Goal: Information Seeking & Learning: Check status

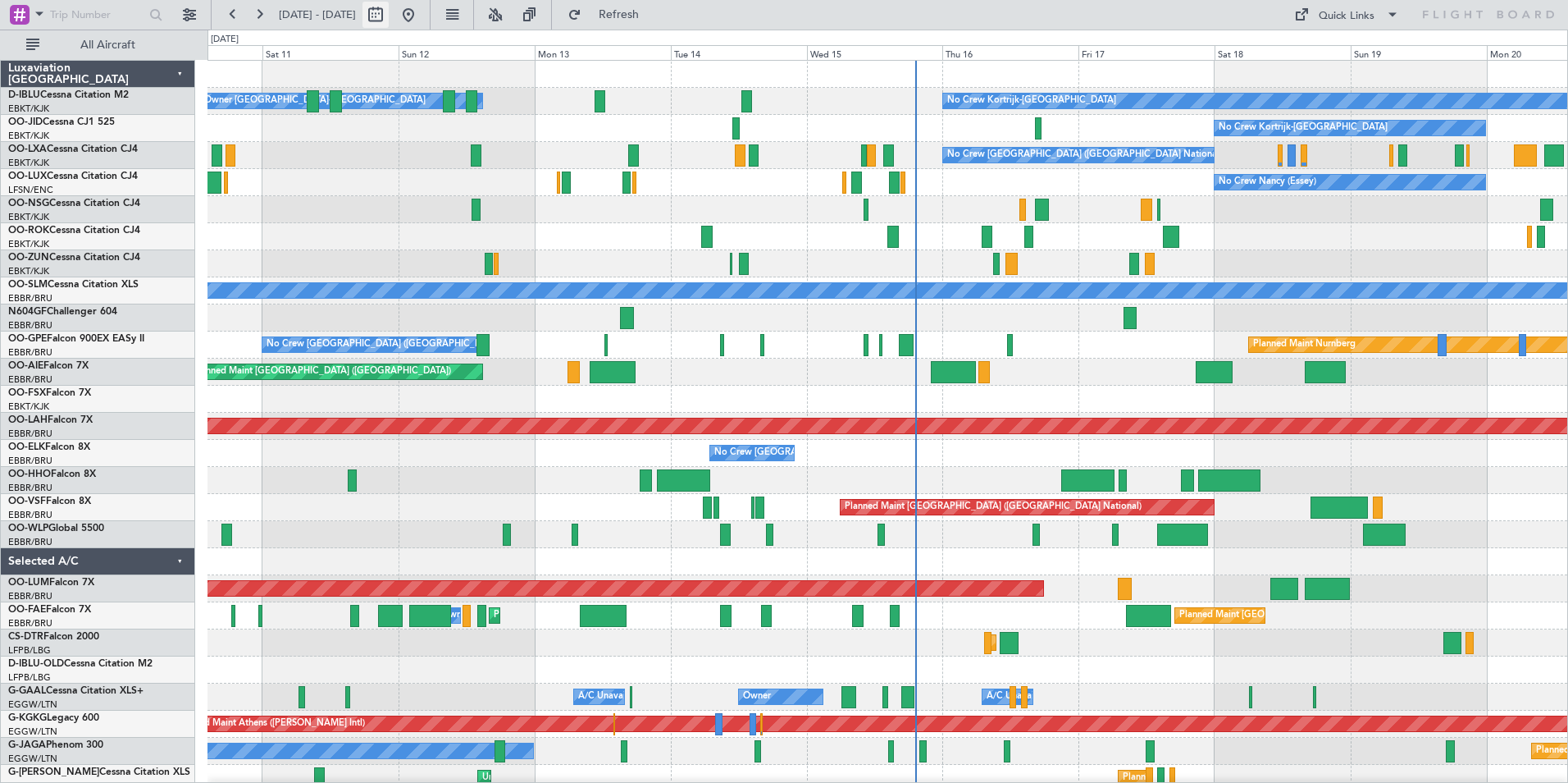
click at [389, 18] on button at bounding box center [375, 15] width 26 height 26
select select "10"
select select "2025"
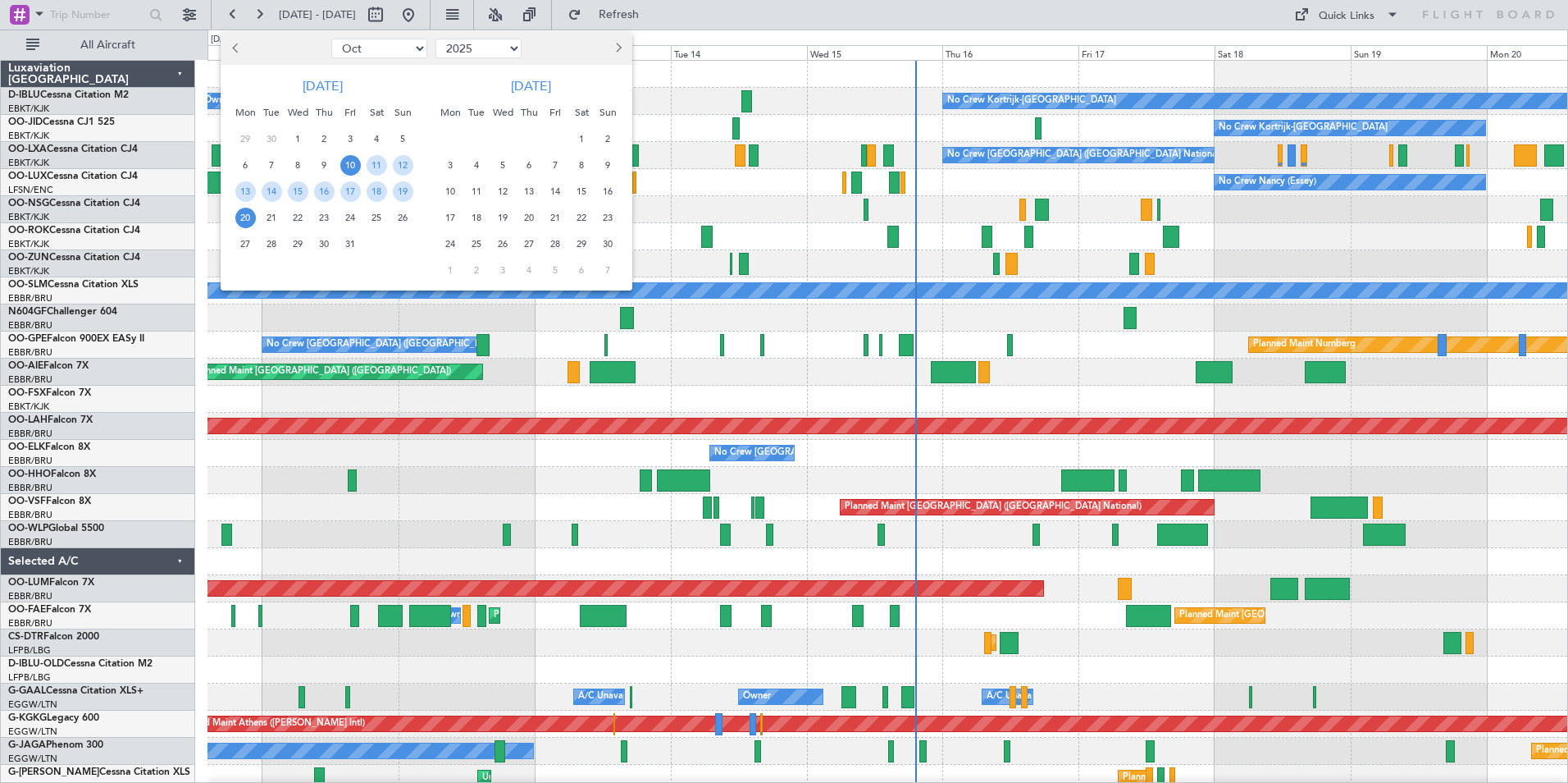
click at [359, 47] on select "Jan Feb Mar Apr May Jun [DATE] Aug Sep Oct Nov Dec" at bounding box center [379, 48] width 96 height 19
select select "9"
click at [332, 39] on select "Jan Feb Mar Apr May Jun [DATE] Aug Sep Oct Nov Dec" at bounding box center [379, 48] width 96 height 19
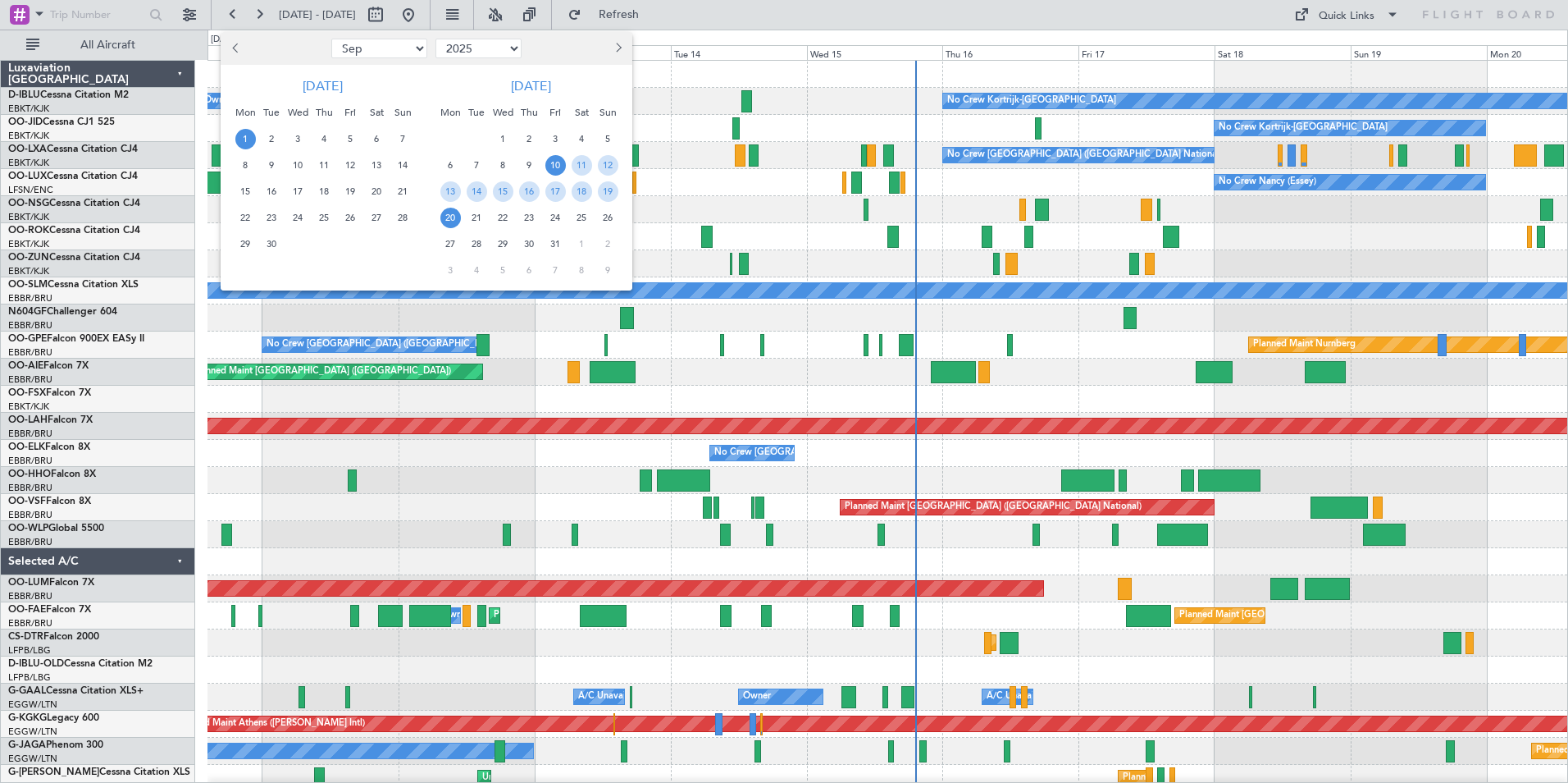
click at [253, 138] on span "1" at bounding box center [245, 138] width 20 height 20
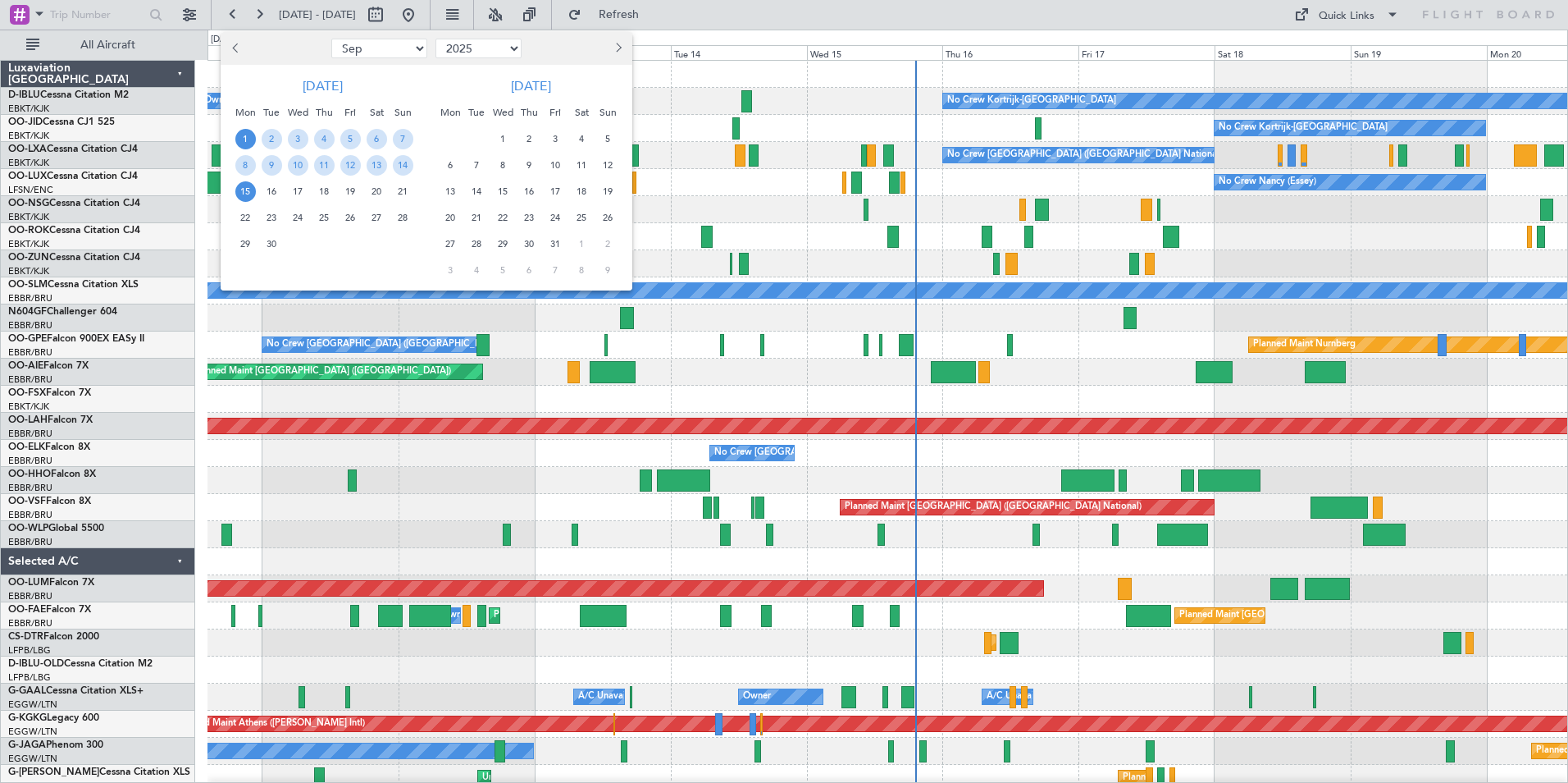
click at [251, 193] on span "15" at bounding box center [245, 191] width 20 height 20
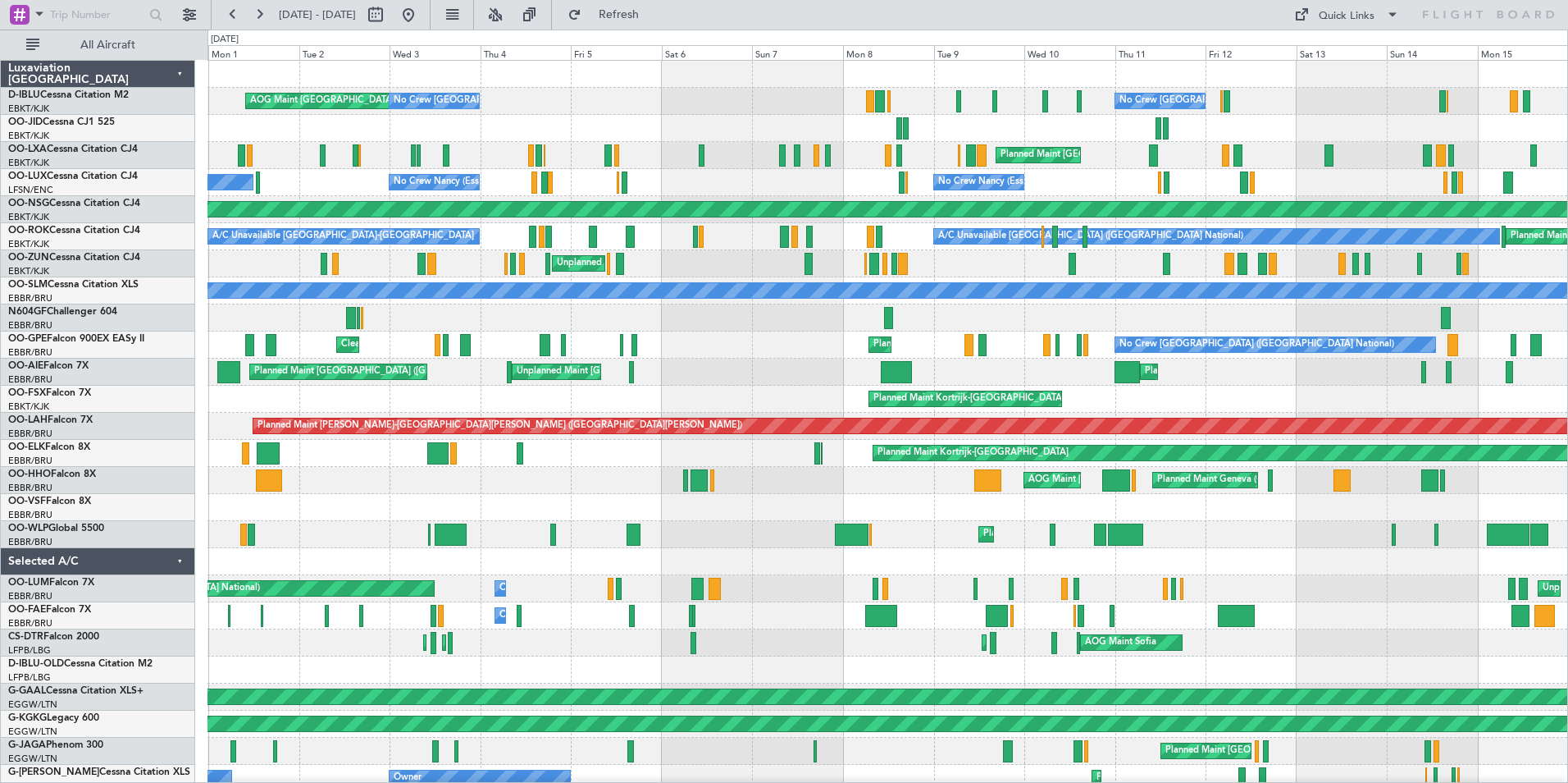
click at [774, 342] on div "Planned Maint [GEOGRAPHIC_DATA] ([GEOGRAPHIC_DATA] National) No Crew [GEOGRAPHI…" at bounding box center [888, 346] width 1360 height 27
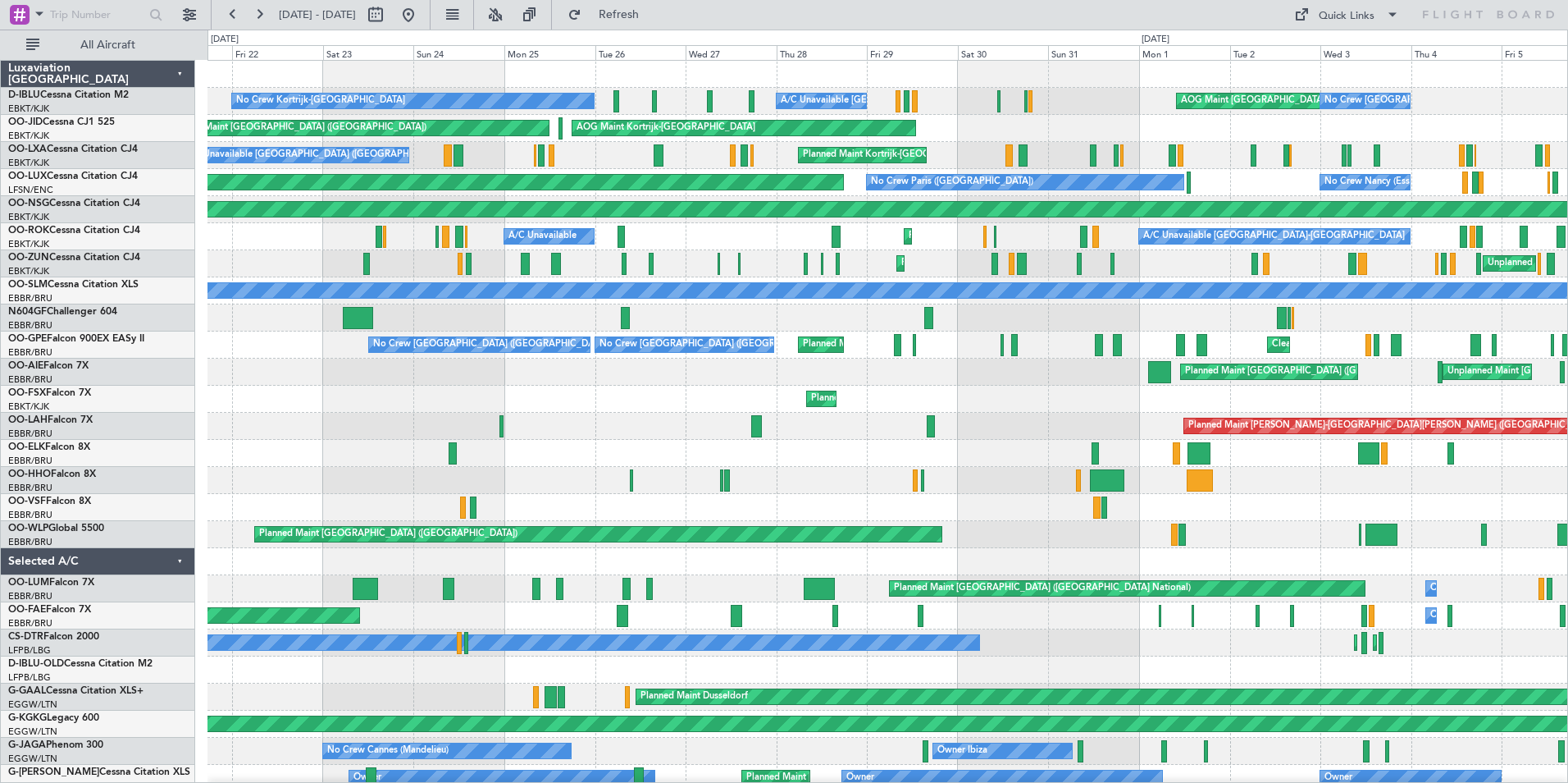
click at [1563, 332] on div "AOG Maint [GEOGRAPHIC_DATA] ([GEOGRAPHIC_DATA] National) No Crew [GEOGRAPHIC_DA…" at bounding box center [888, 629] width 1360 height 1137
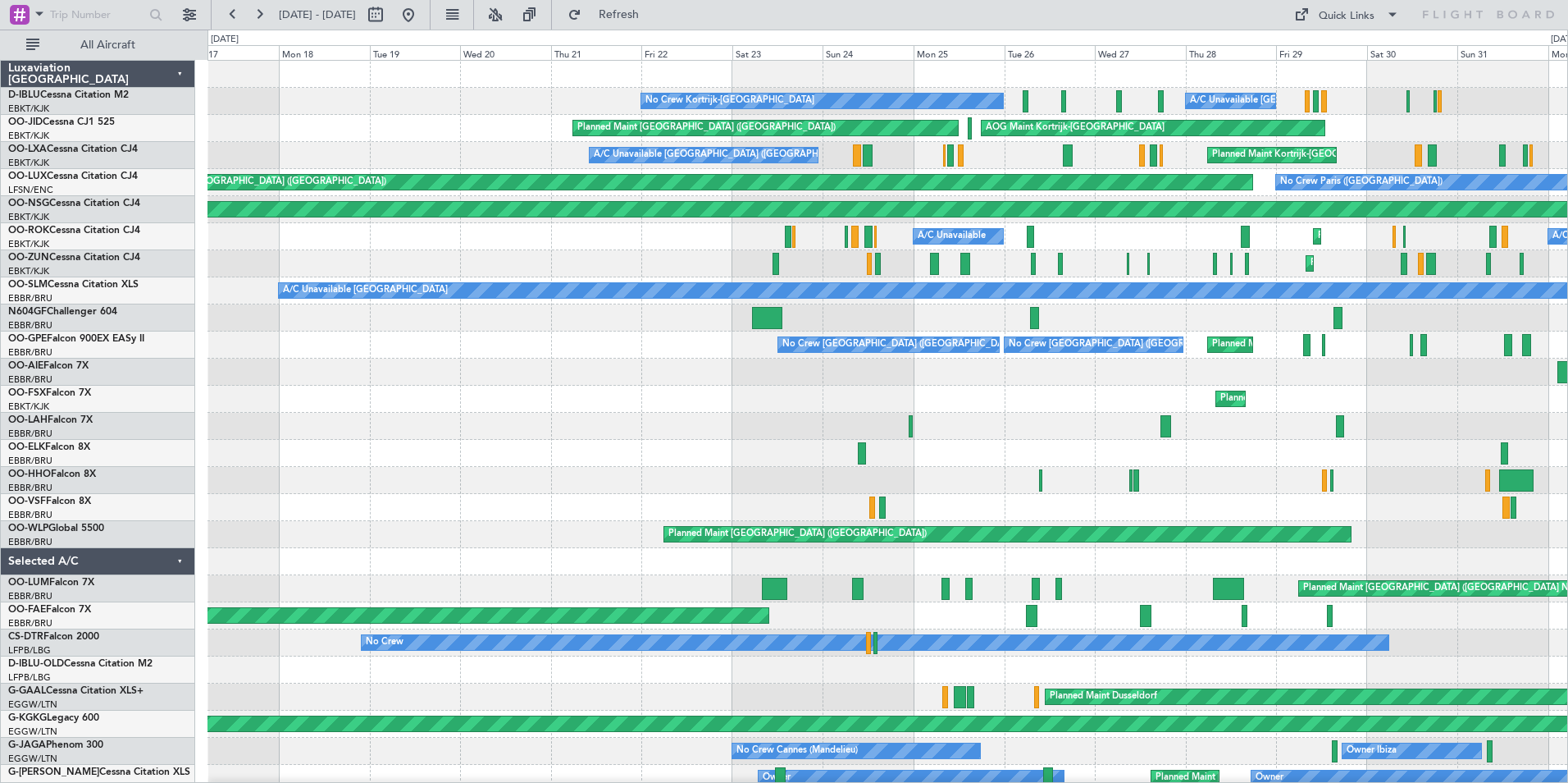
click at [1567, 356] on html "[DATE] - [DATE] Refresh Quick Links All Aircraft A/C Unavailable [GEOGRAPHIC_DA…" at bounding box center [784, 391] width 1568 height 783
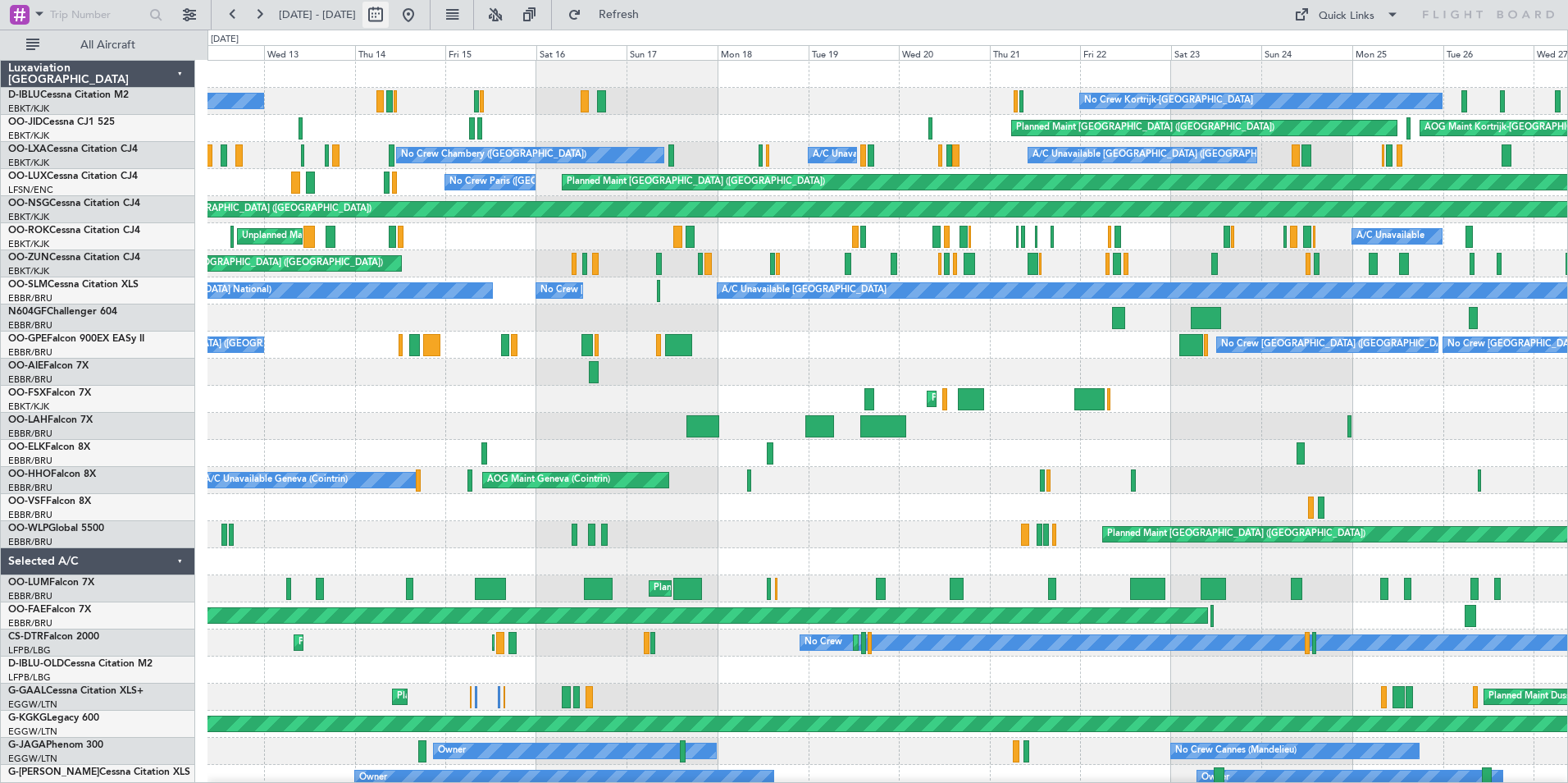
click at [389, 17] on button at bounding box center [375, 15] width 26 height 26
select select "8"
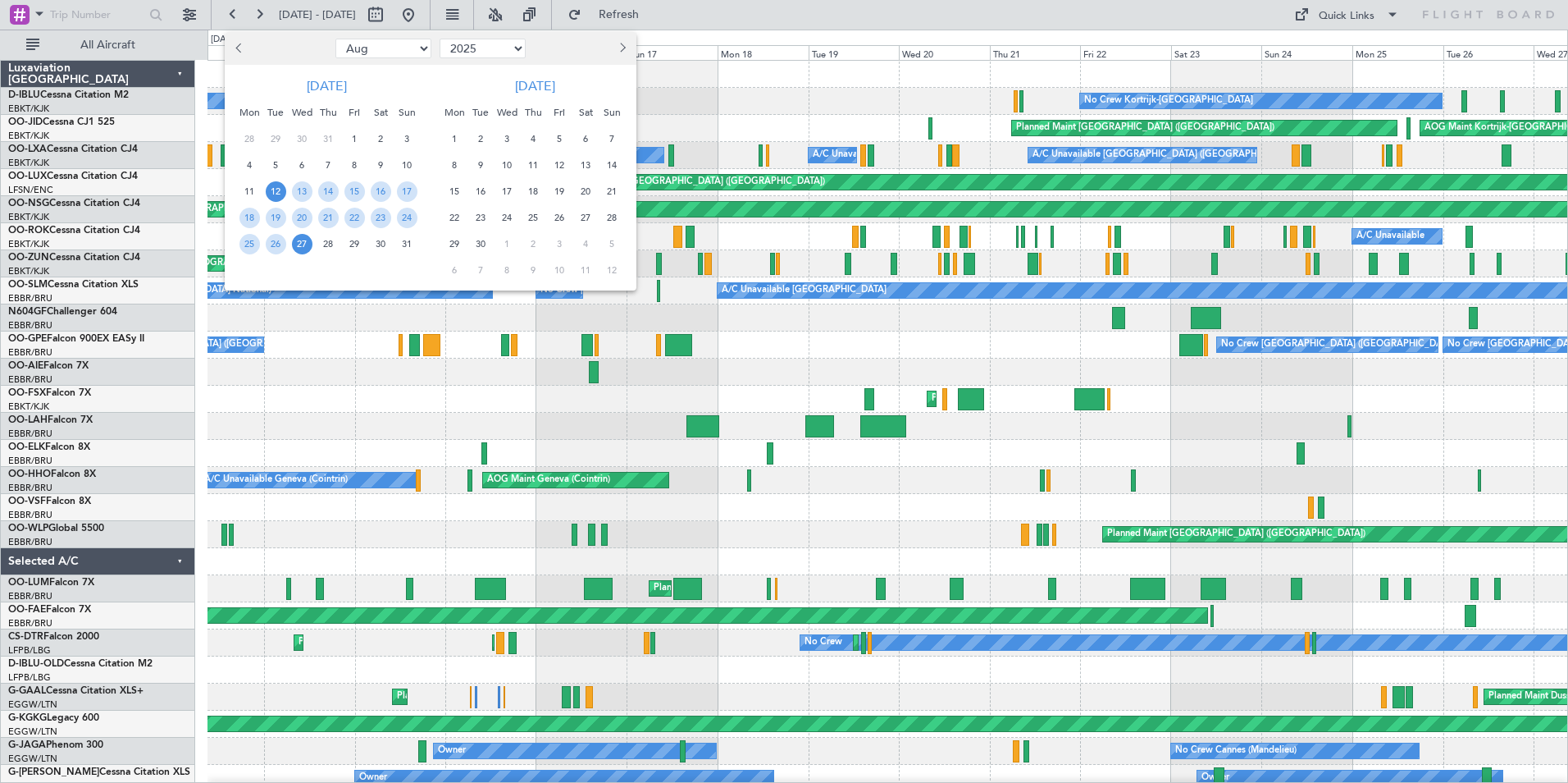
click at [493, 46] on select "2015 2016 2017 2018 2019 2020 2021 2022 2023 2024 2025 2026 2027 2028 2029 2030…" at bounding box center [482, 48] width 86 height 19
select select "2024"
click at [439, 39] on select "2015 2016 2017 2018 2019 2020 2021 2022 2023 2024 2025 2026 2027 2028 2029 2030…" at bounding box center [482, 48] width 86 height 19
click at [333, 182] on span "15" at bounding box center [328, 191] width 20 height 20
click at [337, 235] on div "29" at bounding box center [328, 243] width 26 height 26
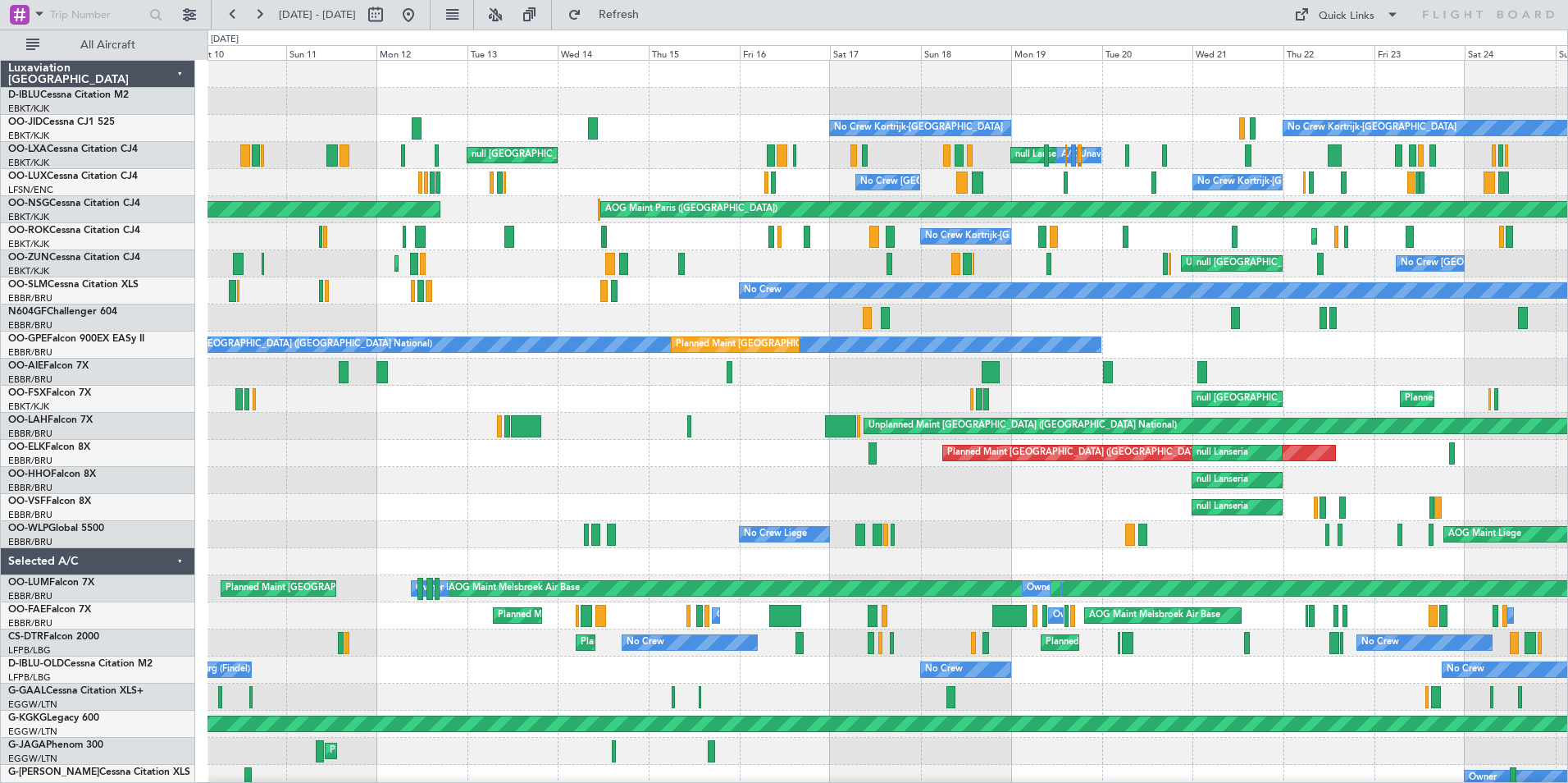
click at [1012, 326] on div at bounding box center [888, 318] width 1360 height 27
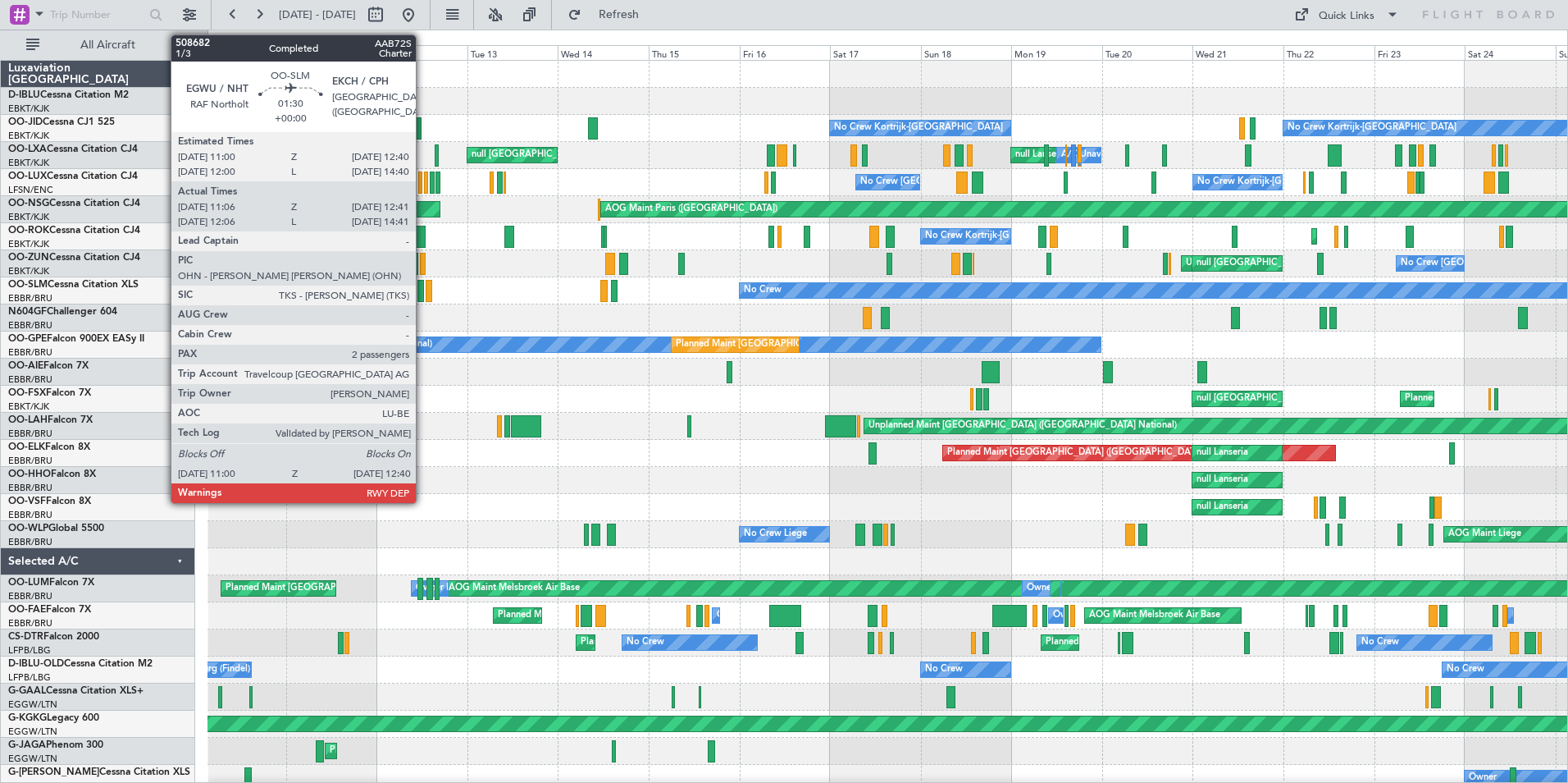
click at [423, 294] on div at bounding box center [421, 290] width 7 height 22
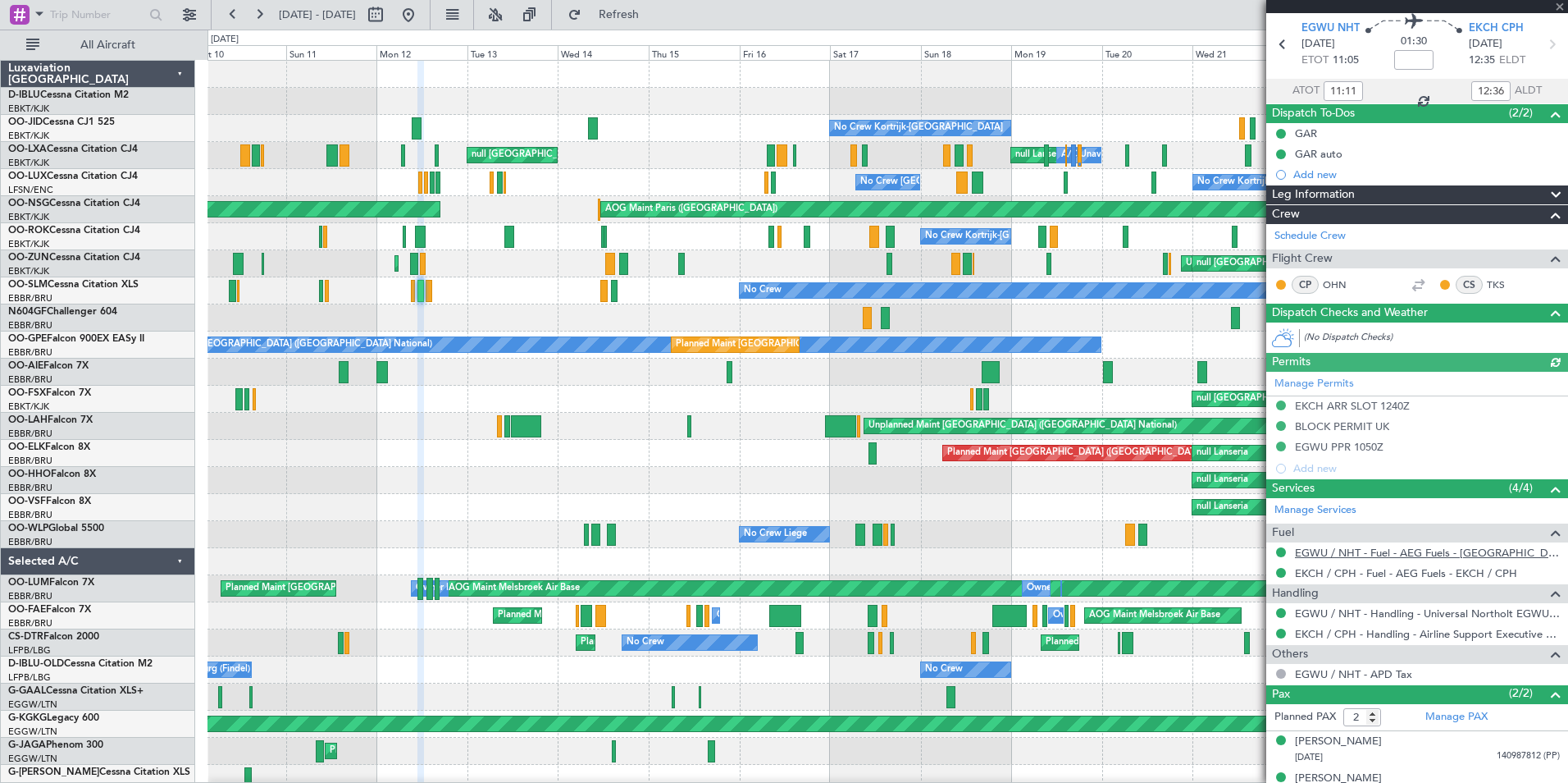
scroll to position [78, 0]
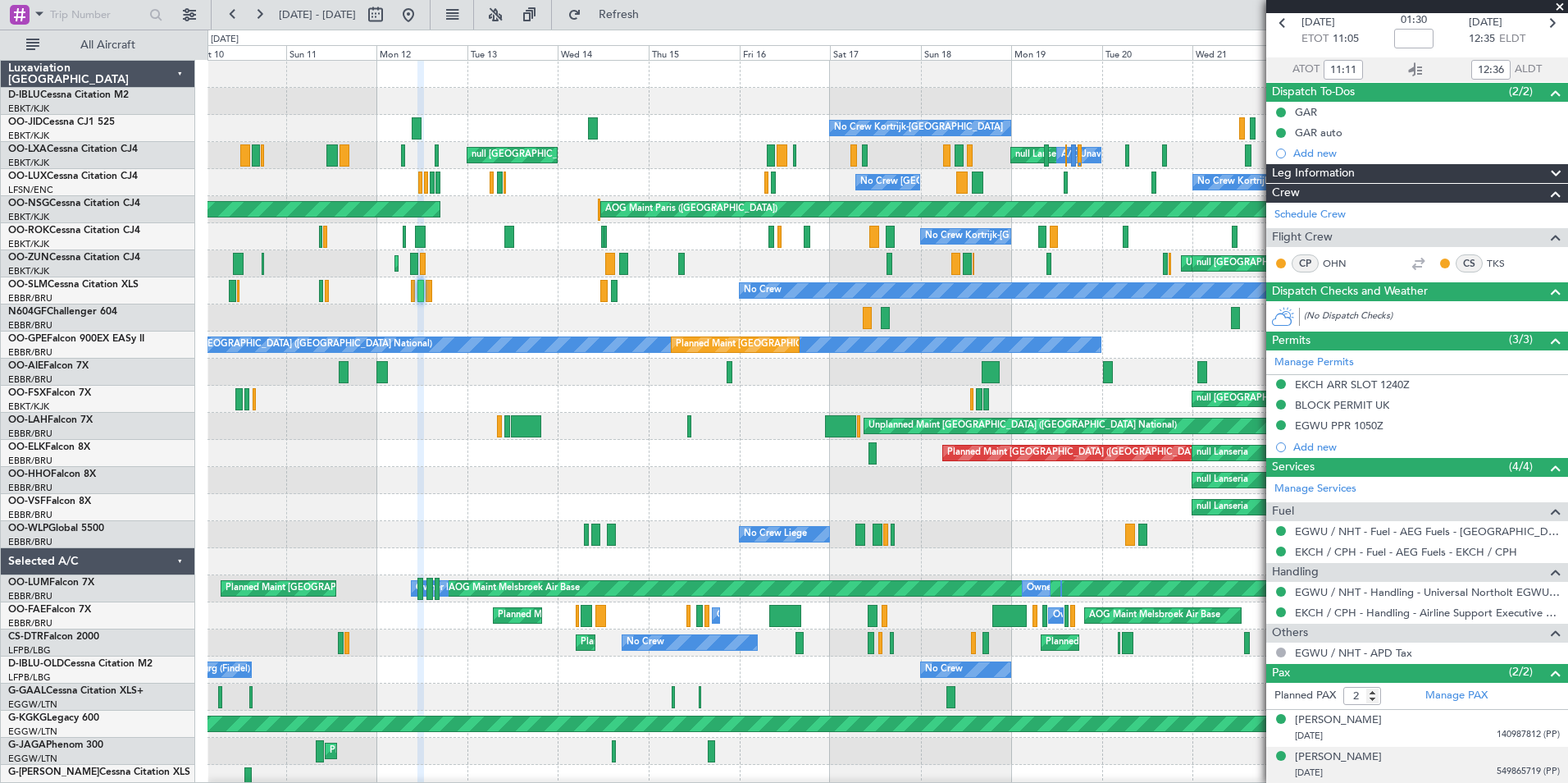
click at [1415, 756] on div "[PERSON_NAME] [DATE] 549865719 (PP)" at bounding box center [1428, 765] width 265 height 32
click at [1402, 752] on div "[PERSON_NAME] [DATE] 549865719 (PP)" at bounding box center [1428, 765] width 265 height 32
click at [1375, 752] on div "[PERSON_NAME]" at bounding box center [1339, 757] width 87 height 16
click at [1334, 719] on div "[PERSON_NAME]" at bounding box center [1339, 720] width 87 height 16
click at [422, 16] on button at bounding box center [408, 15] width 26 height 26
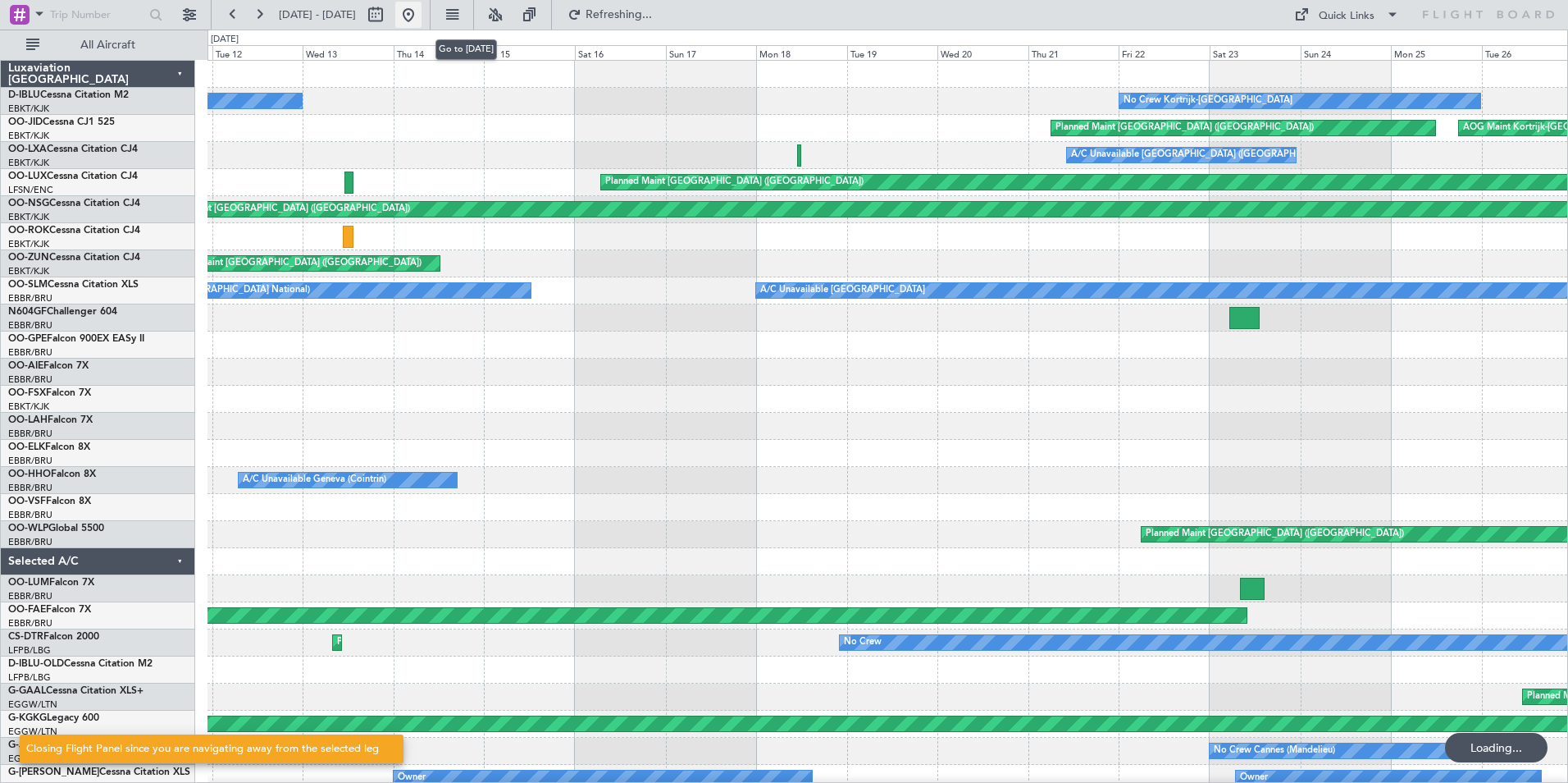
scroll to position [0, 0]
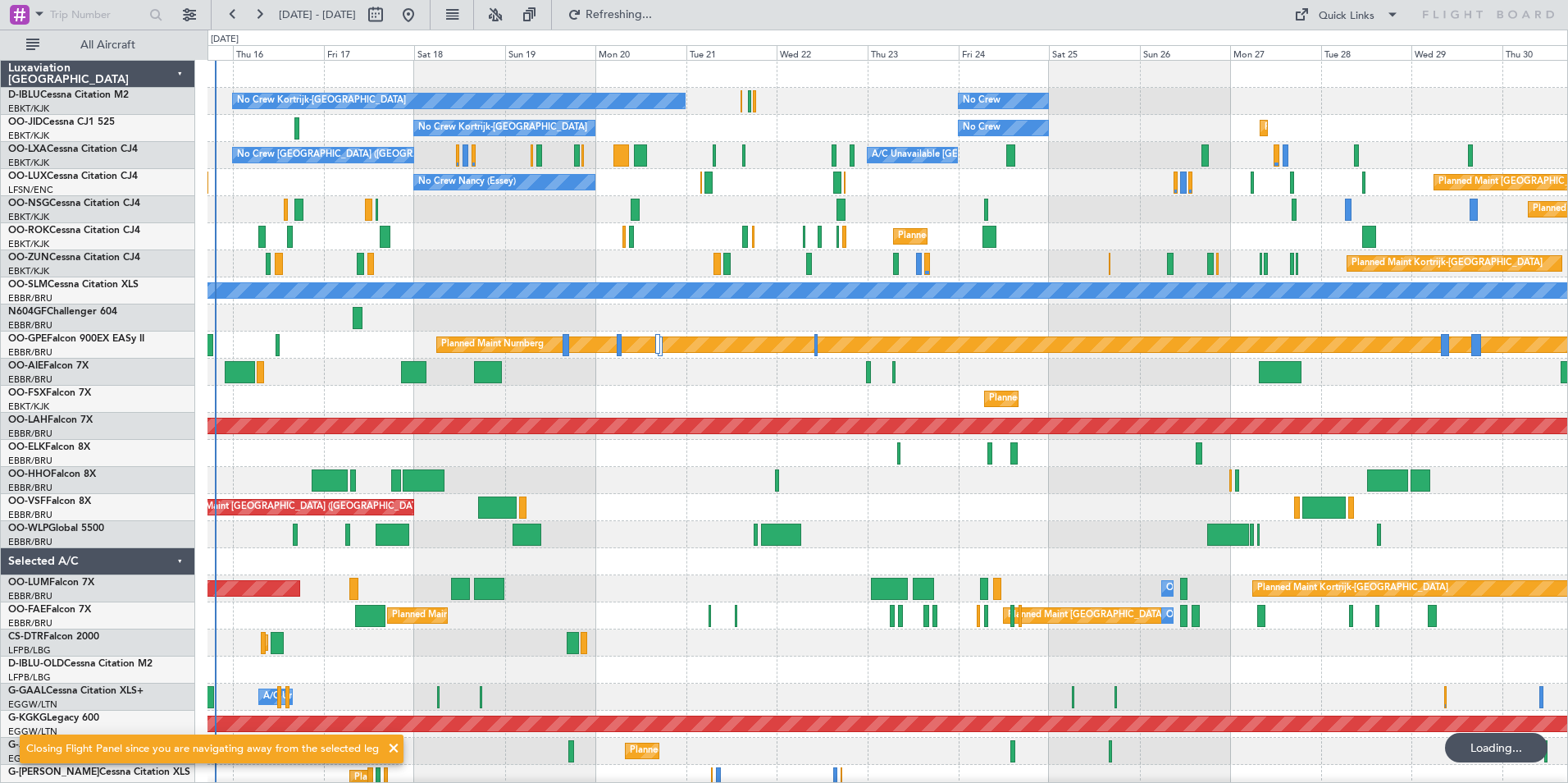
click at [953, 537] on div "No Crew Kortrijk-[GEOGRAPHIC_DATA] No Crew Owner [GEOGRAPHIC_DATA]-[GEOGRAPHIC_…" at bounding box center [888, 629] width 1360 height 1137
click at [974, 525] on div "No Crew Kortrijk-[GEOGRAPHIC_DATA] No Crew Owner [GEOGRAPHIC_DATA]-[GEOGRAPHIC_…" at bounding box center [888, 629] width 1360 height 1137
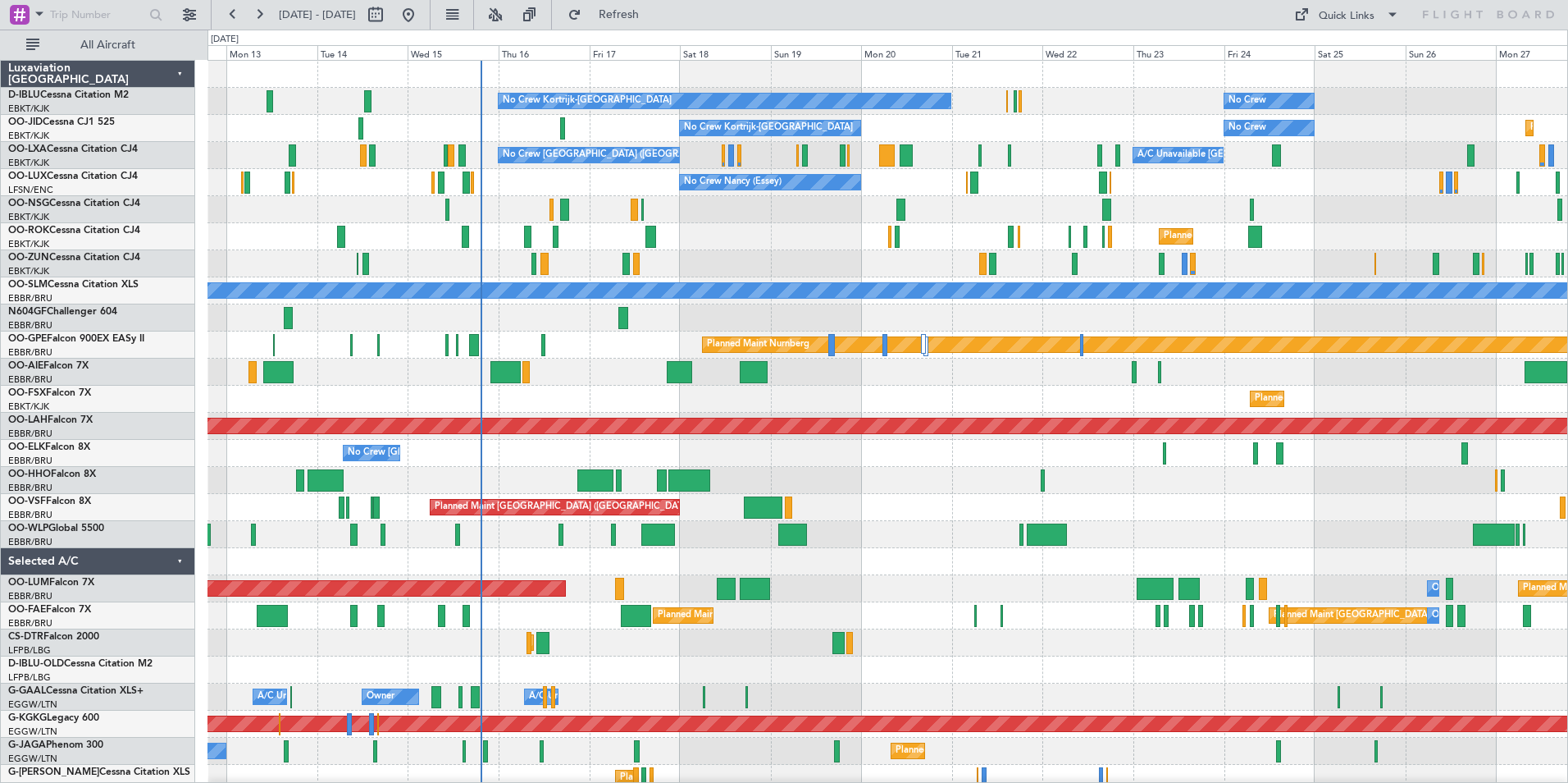
click at [854, 401] on div "Planned Maint Kortrijk-[GEOGRAPHIC_DATA] Planned Maint [GEOGRAPHIC_DATA]-[GEOGR…" at bounding box center [888, 399] width 1360 height 27
